Goal: Information Seeking & Learning: Check status

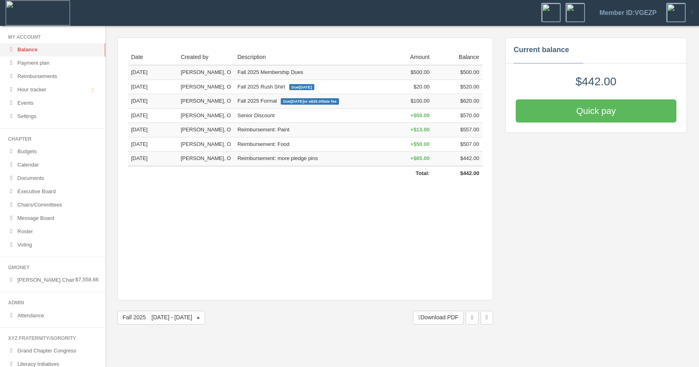
click at [312, 266] on div "Date Created by Description Amount Balance Total: $442.00 Jul 22 '25 Winfrey, O…" at bounding box center [305, 169] width 376 height 263
click at [113, 200] on div "Date Created by Description Amount Balance Total: $442.00 Jul 22 '25 Winfrey, O…" at bounding box center [305, 181] width 388 height 287
